Goal: Transaction & Acquisition: Book appointment/travel/reservation

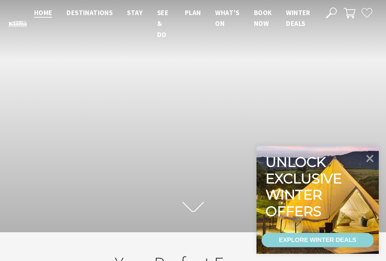
scroll to position [101, 380]
click at [370, 159] on icon at bounding box center [370, 159] width 8 height 8
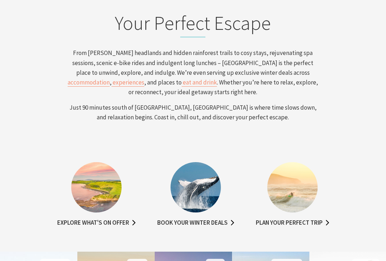
scroll to position [259, 0]
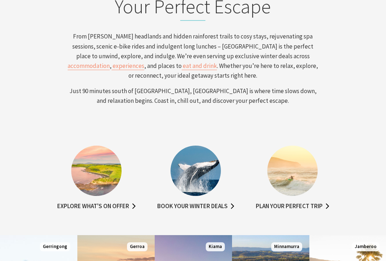
click at [198, 183] on img at bounding box center [195, 171] width 50 height 50
click at [196, 208] on link "Book your winter deals" at bounding box center [195, 206] width 77 height 10
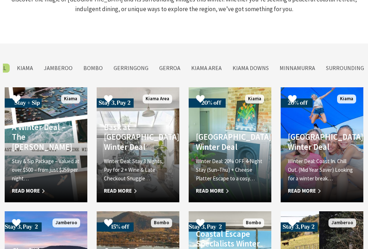
scroll to position [1316, 0]
click at [217, 187] on span "Read More" at bounding box center [230, 191] width 68 height 9
